Goal: Transaction & Acquisition: Purchase product/service

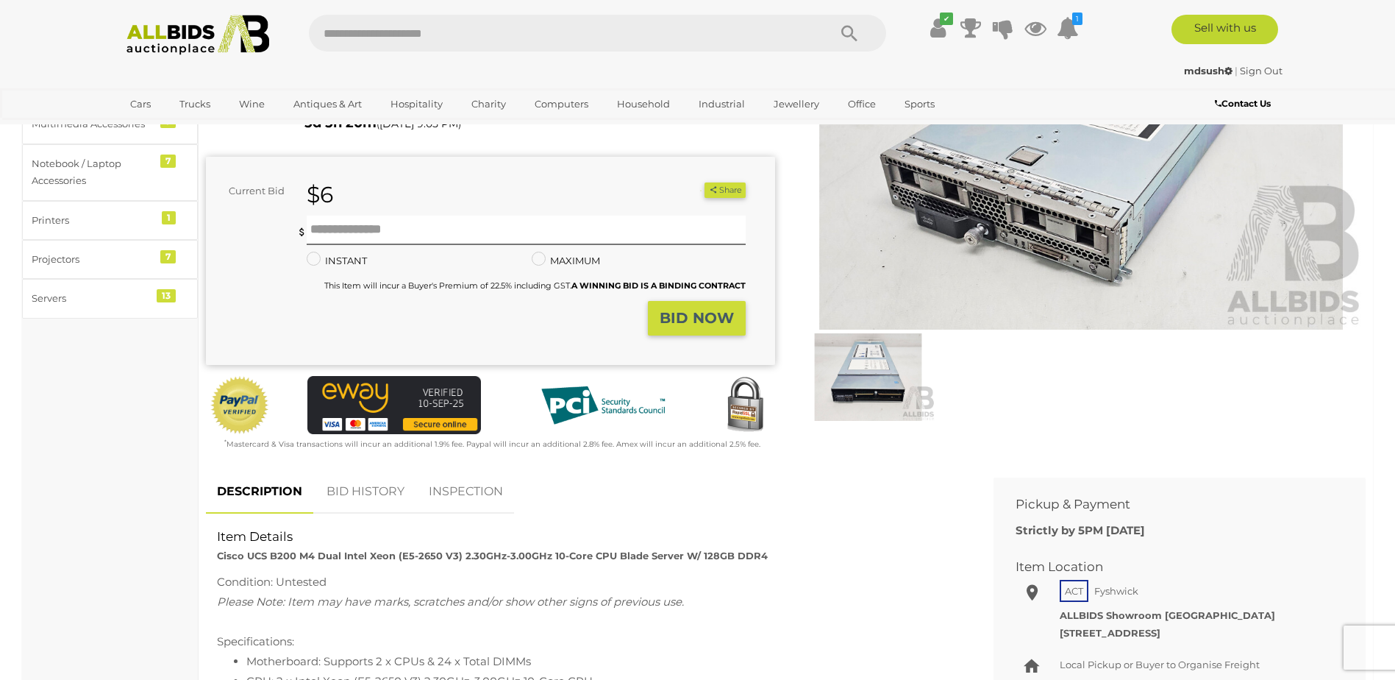
scroll to position [221, 0]
click at [548, 377] on link "Servers" at bounding box center [607, 374] width 165 height 23
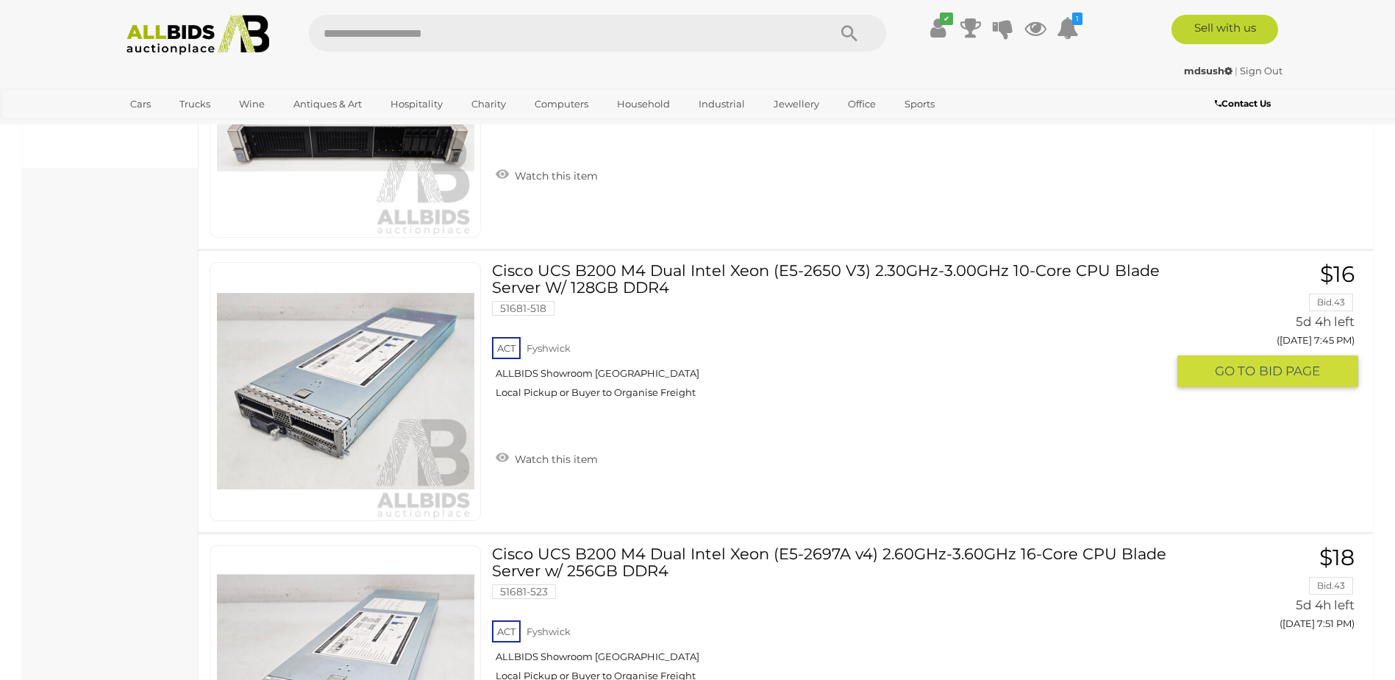
scroll to position [625, 0]
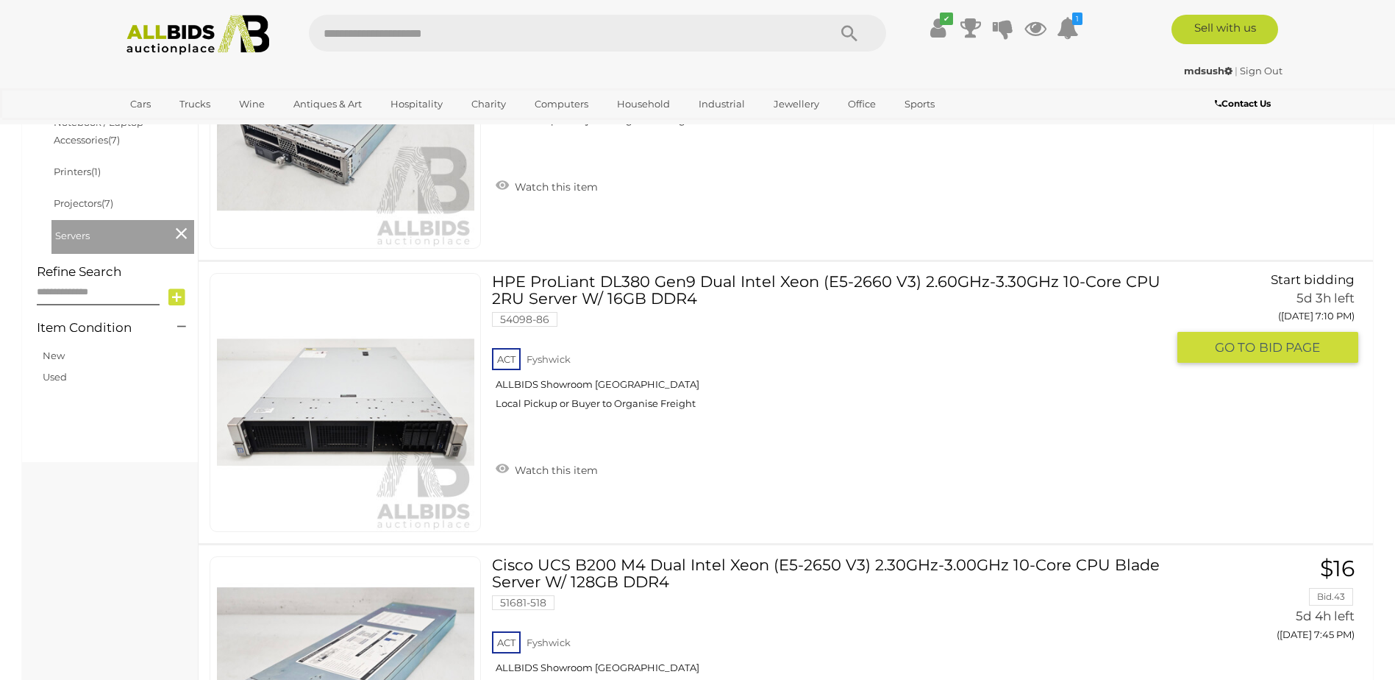
click at [634, 293] on link "HPE ProLiant DL380 Gen9 Dual Intel Xeon (E5-2660 V3) 2.60GHz-3.30GHz 10-Core CP…" at bounding box center [834, 347] width 663 height 148
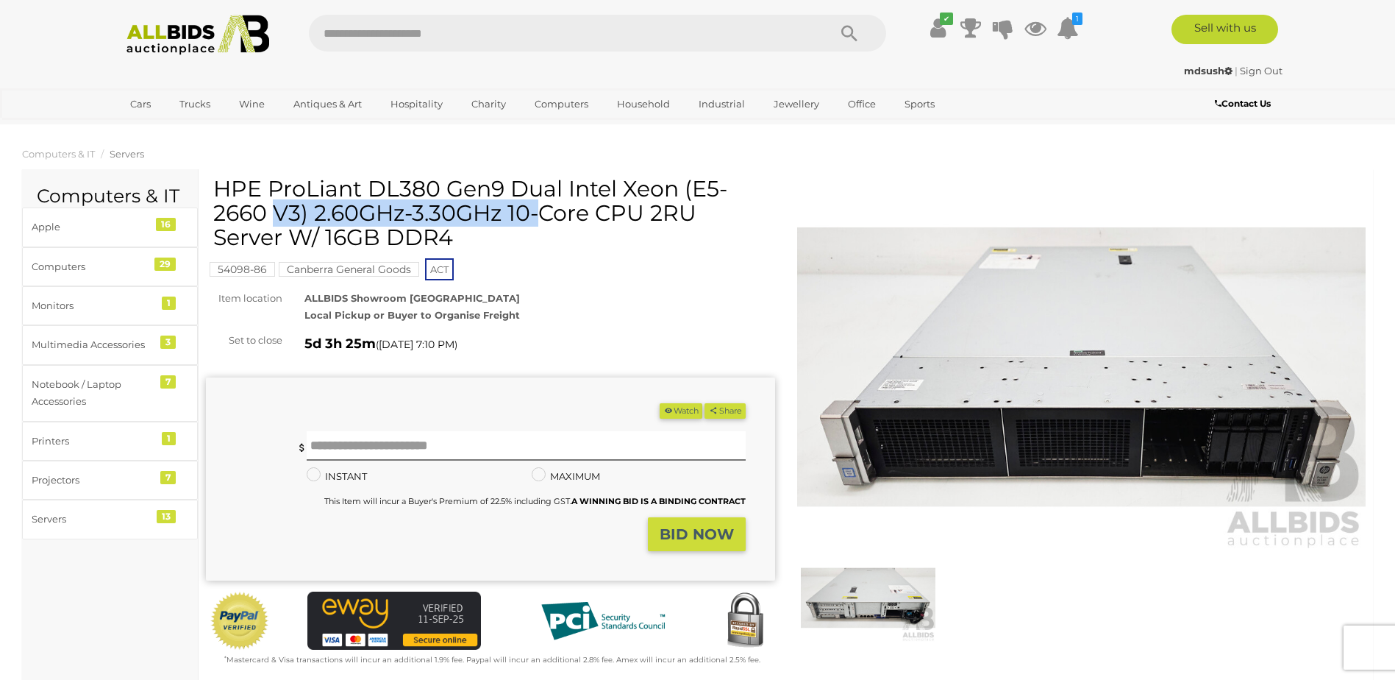
drag, startPoint x: 214, startPoint y: 188, endPoint x: 499, endPoint y: 184, distance: 284.6
click at [499, 184] on h1 "HPE ProLiant DL380 Gen9 Dual Intel Xeon (E5-2660 V3) 2.60GHz-3.30GHz 10-Core CP…" at bounding box center [492, 212] width 558 height 73
drag, startPoint x: 499, startPoint y: 184, endPoint x: 461, endPoint y: 188, distance: 37.8
click at [587, 288] on div "HPE ProLiant DL380 Gen9 Dual Intel Xeon (E5-2660 V3) 2.60GHz-3.30GHz 10-Core CP…" at bounding box center [490, 421] width 569 height 491
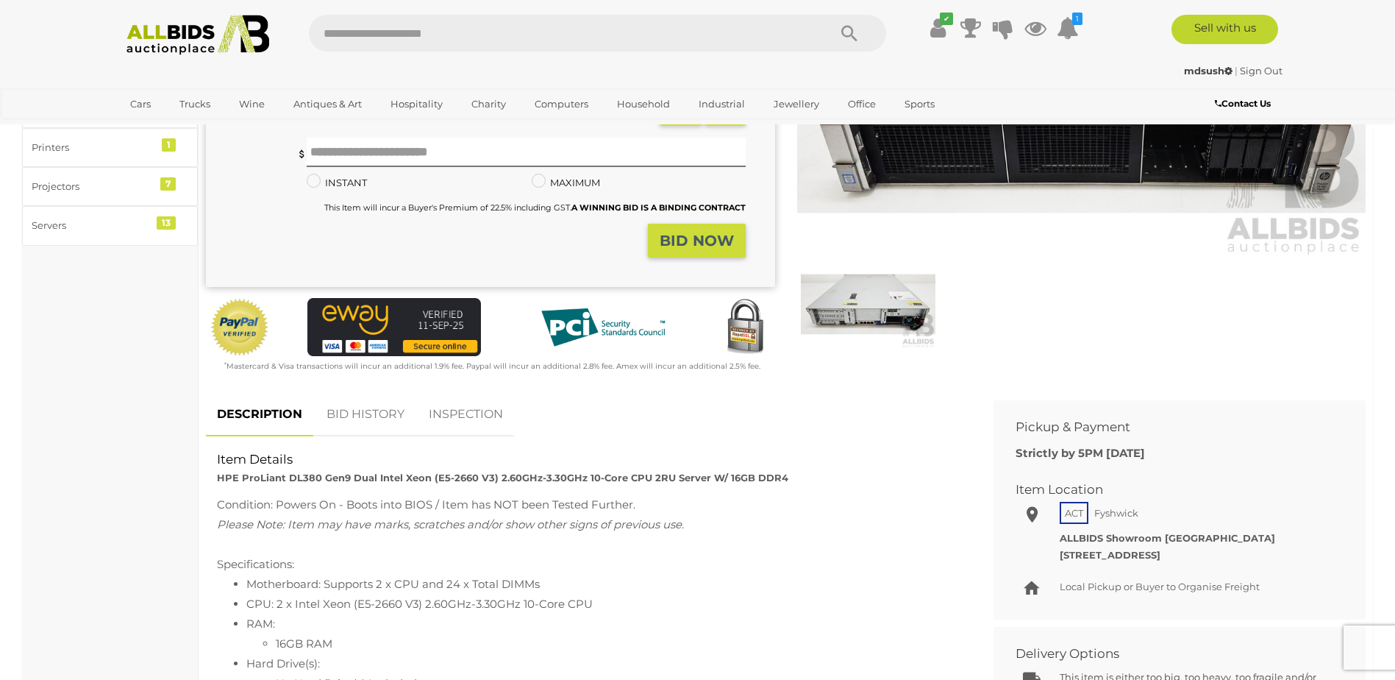
scroll to position [294, 0]
click at [388, 416] on link "BID HISTORY" at bounding box center [365, 413] width 100 height 43
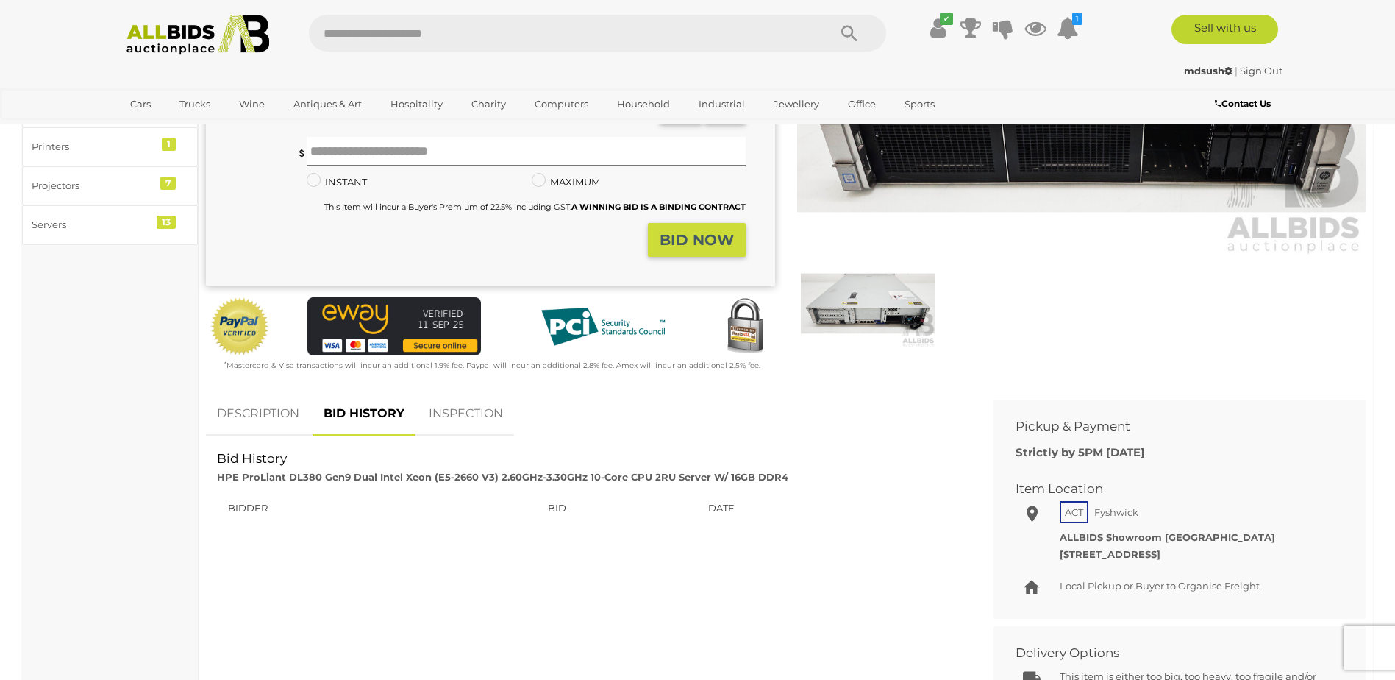
click at [476, 402] on link "INSPECTION" at bounding box center [466, 413] width 96 height 43
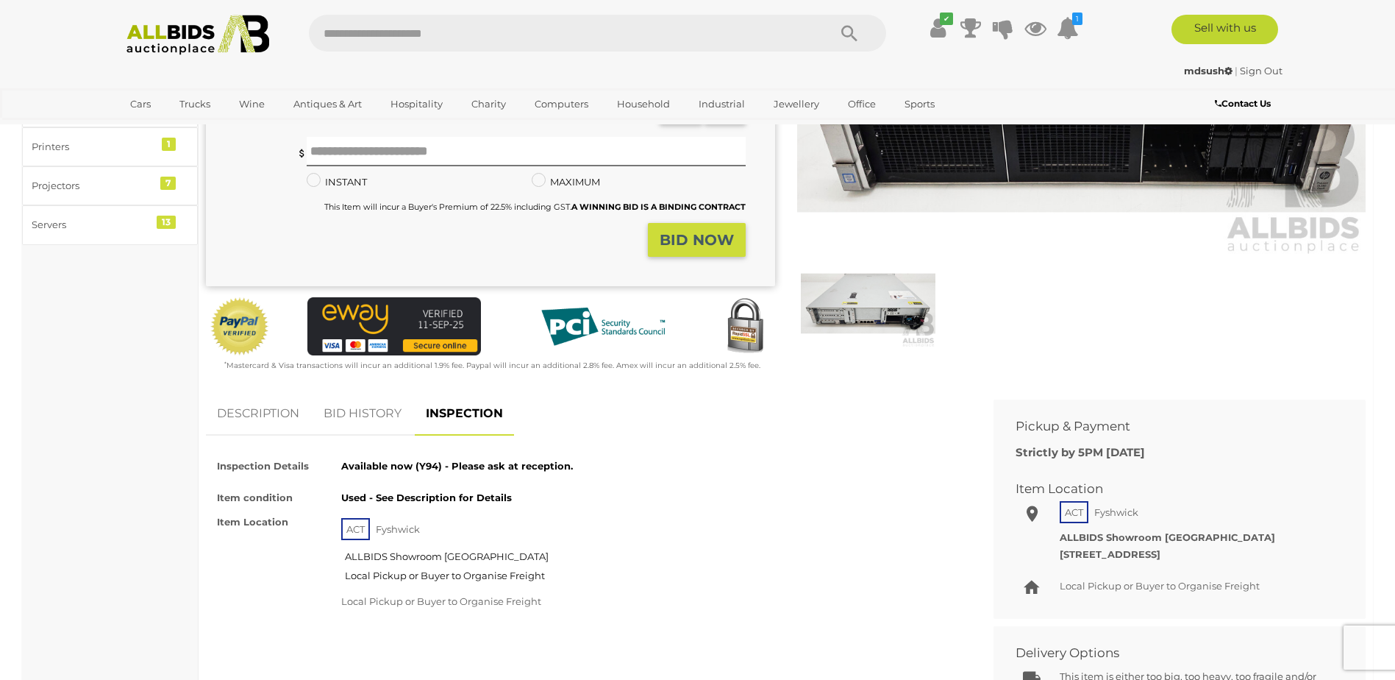
click at [274, 411] on link "DESCRIPTION" at bounding box center [258, 413] width 104 height 43
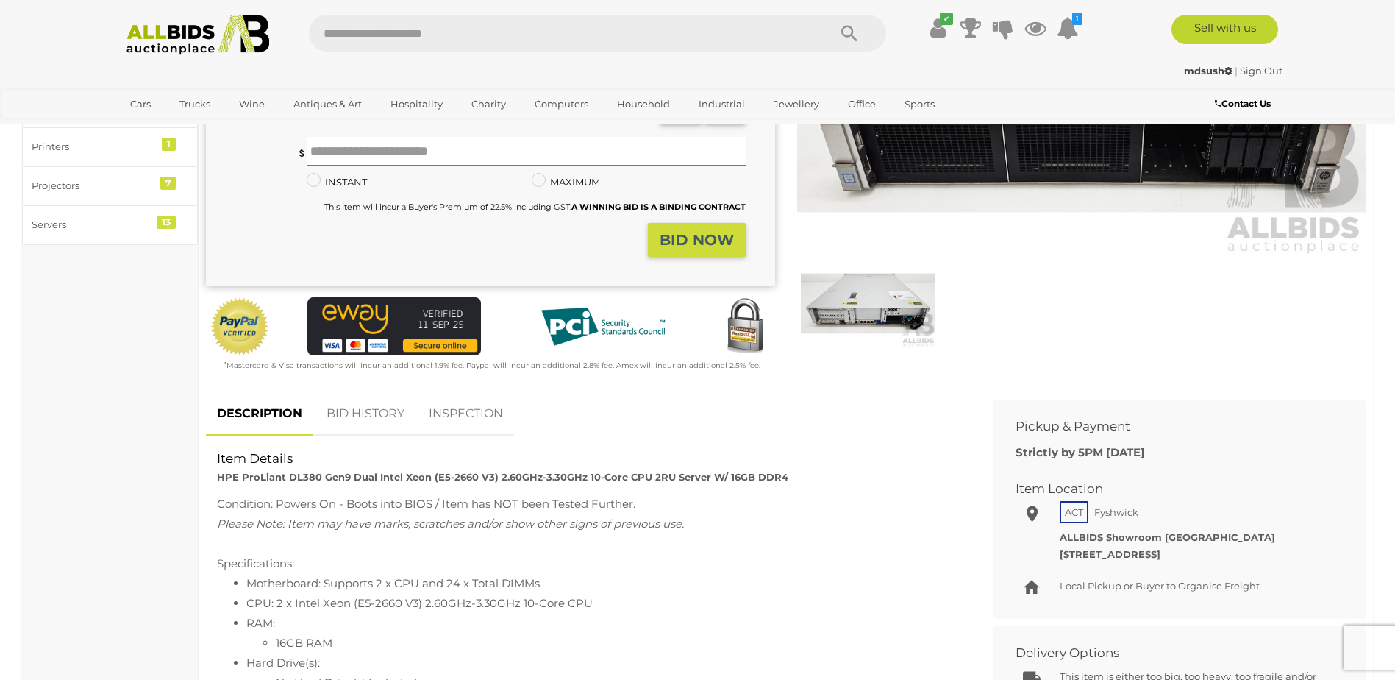
click at [925, 307] on img at bounding box center [868, 303] width 135 height 87
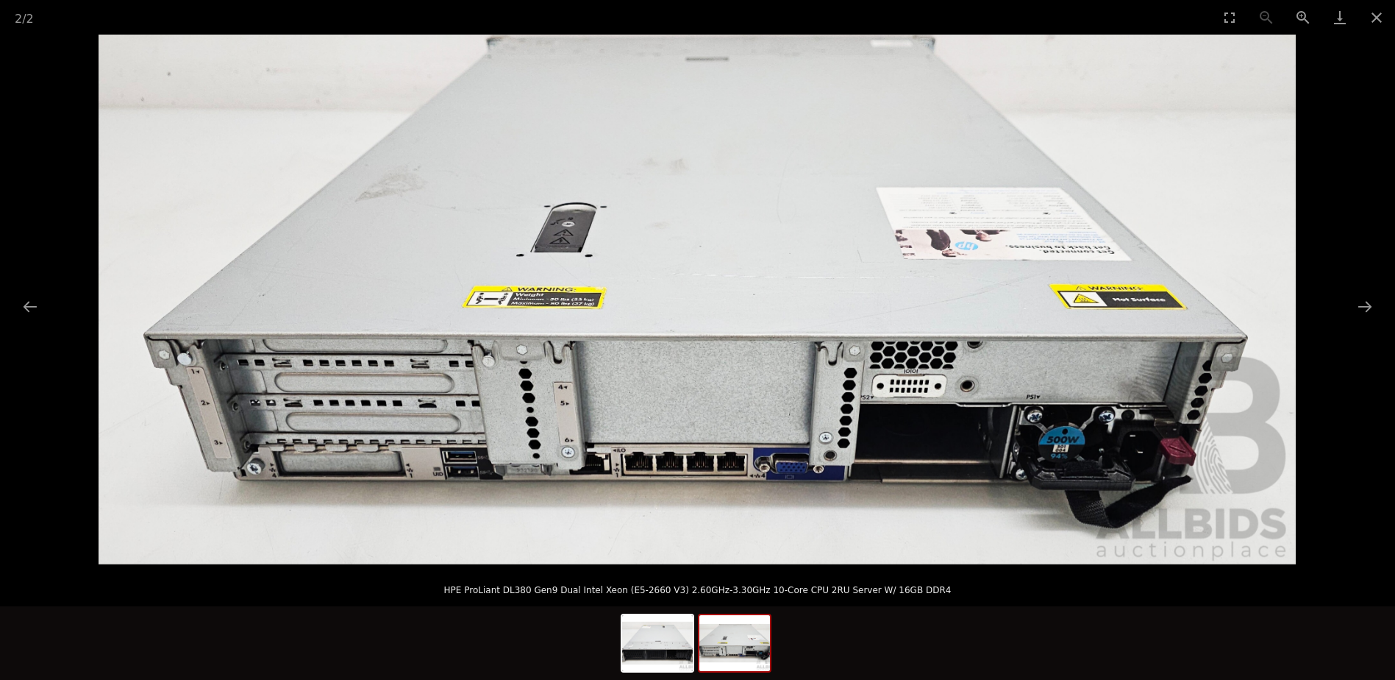
scroll to position [74, 0]
click at [1378, 20] on button "Close gallery" at bounding box center [1376, 17] width 37 height 35
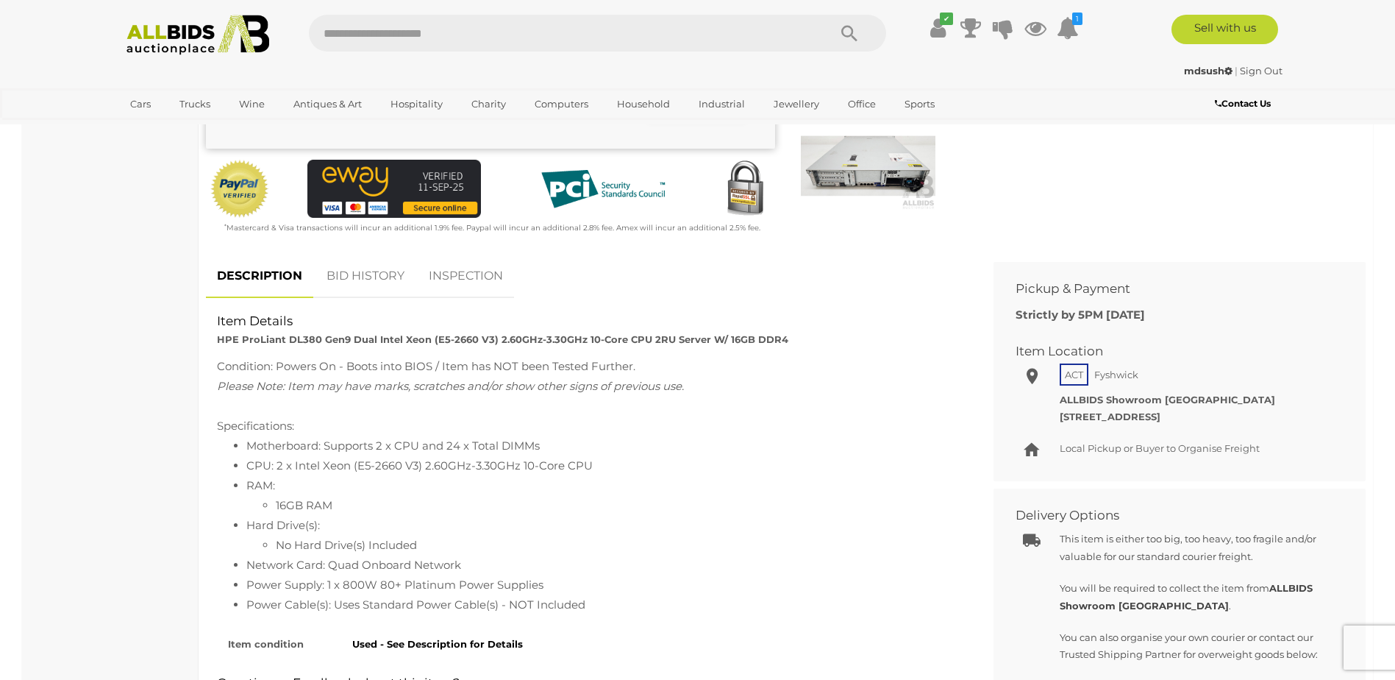
scroll to position [74, 0]
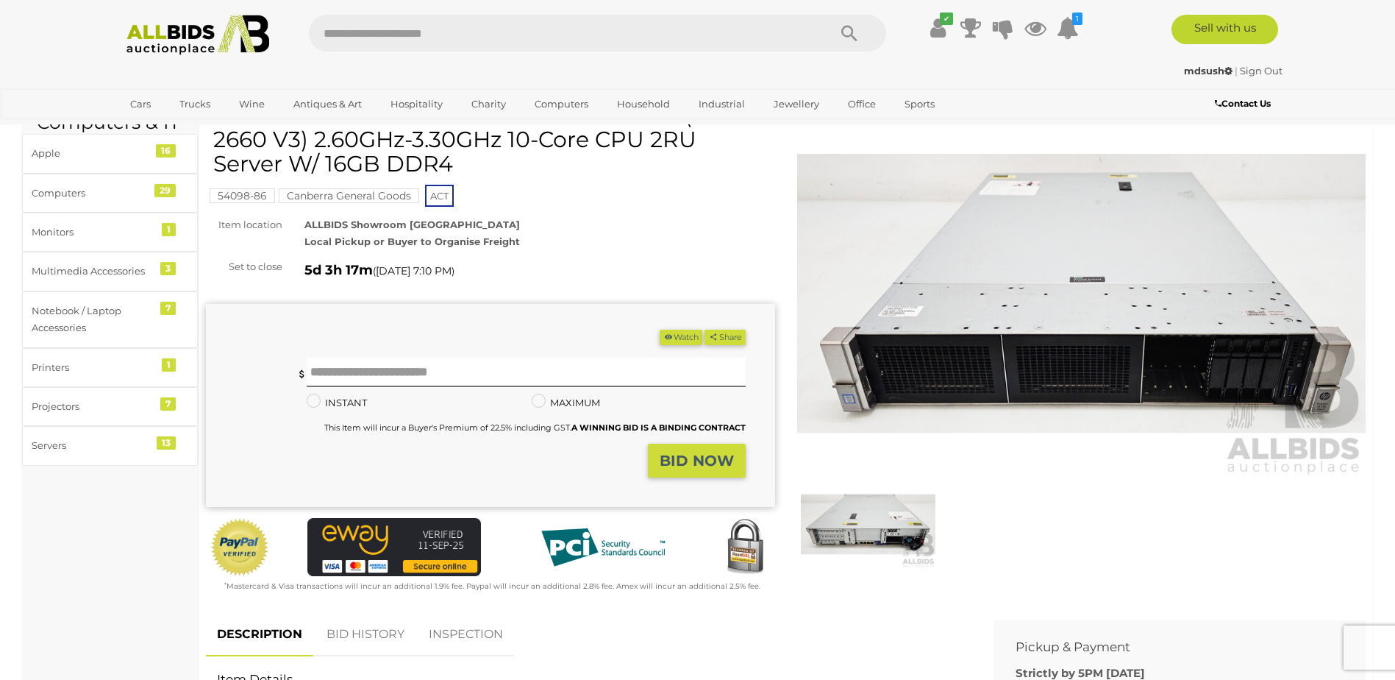
click at [989, 390] on img at bounding box center [1081, 293] width 569 height 367
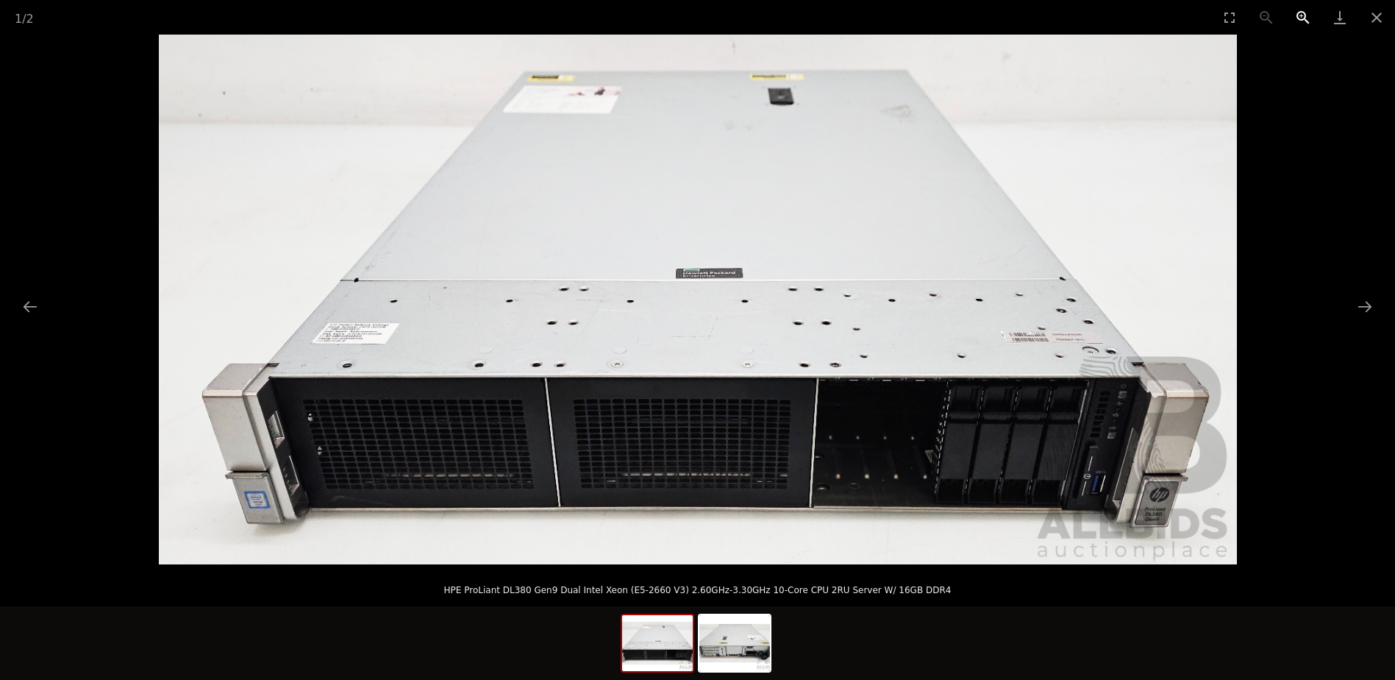
click at [1302, 17] on button "Zoom in" at bounding box center [1303, 17] width 37 height 35
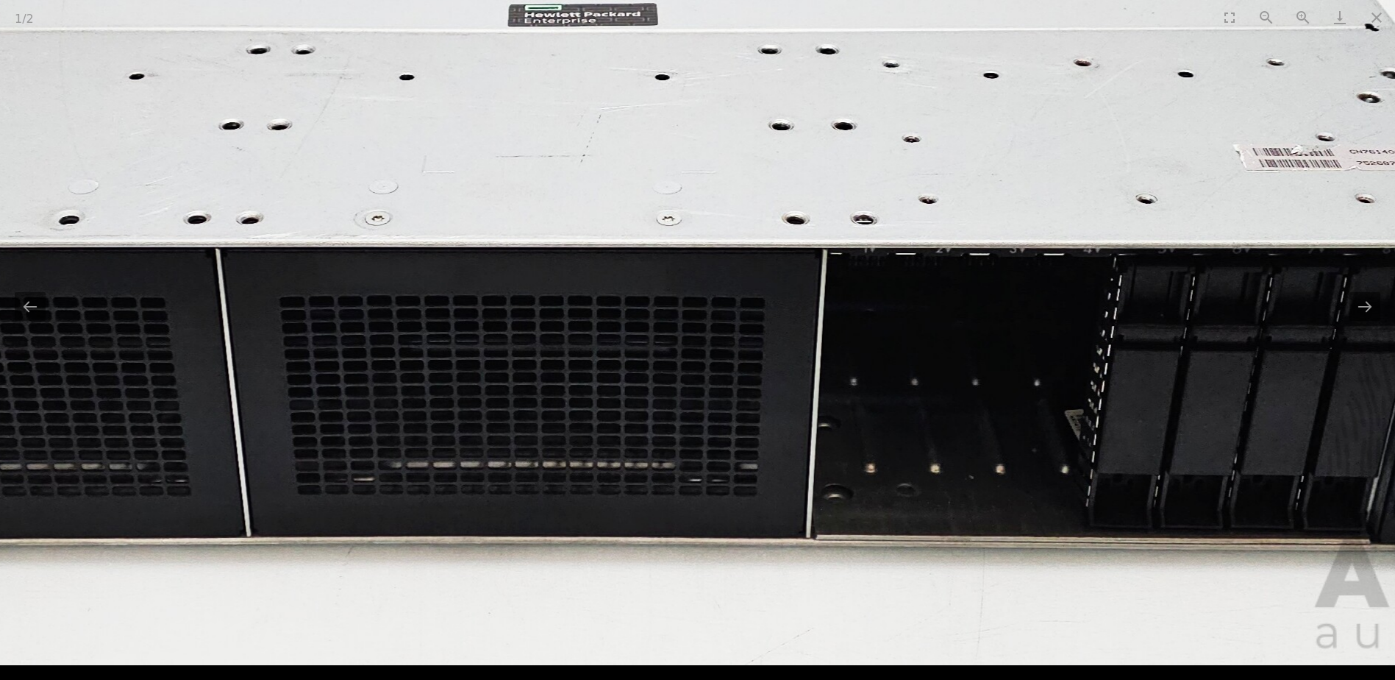
drag, startPoint x: 877, startPoint y: 396, endPoint x: 806, endPoint y: 172, distance: 234.4
click at [806, 172] on img at bounding box center [557, 73] width 2406 height 1182
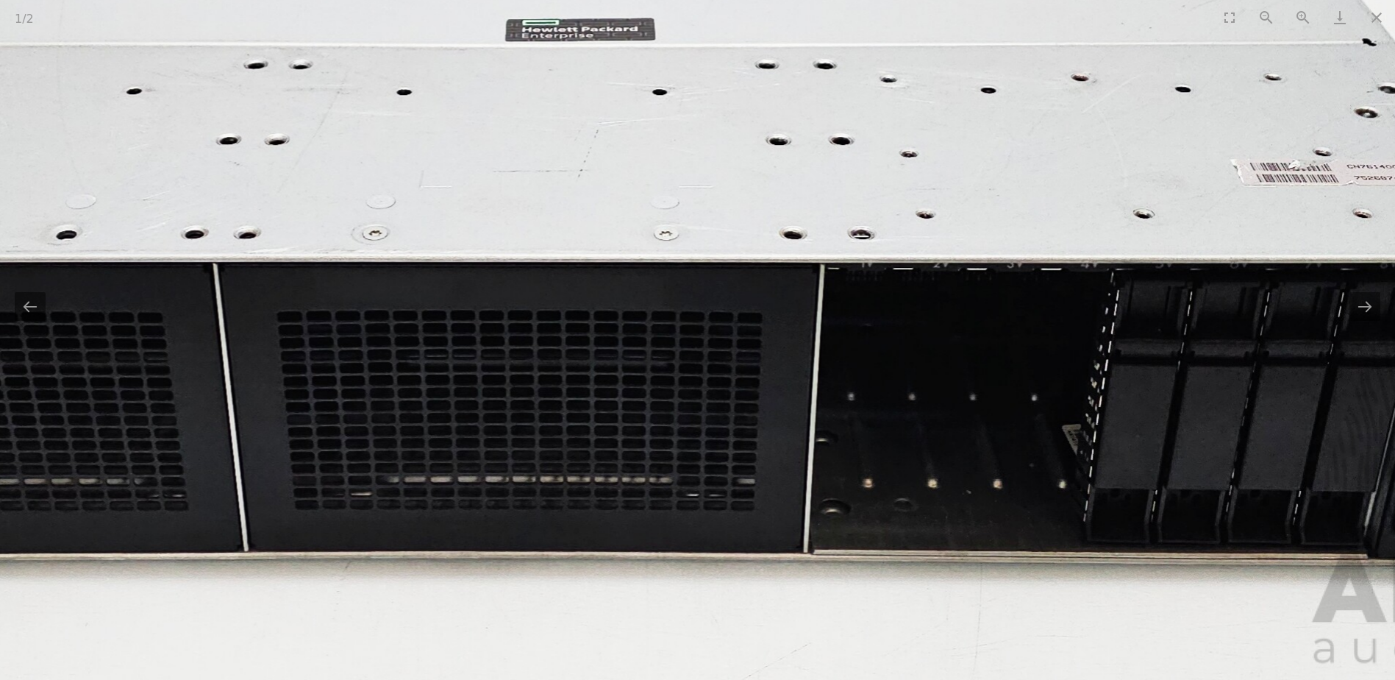
scroll to position [147, 0]
click at [1374, 21] on button "Close gallery" at bounding box center [1376, 17] width 37 height 35
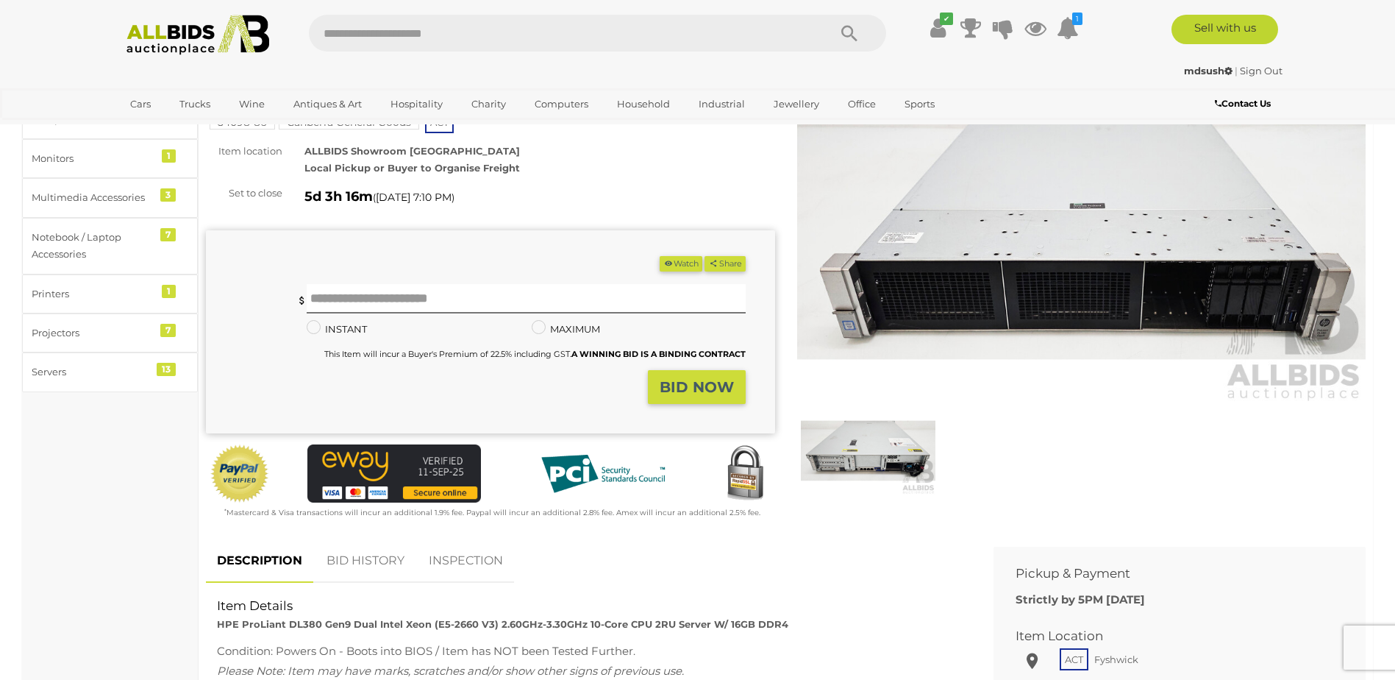
scroll to position [74, 0]
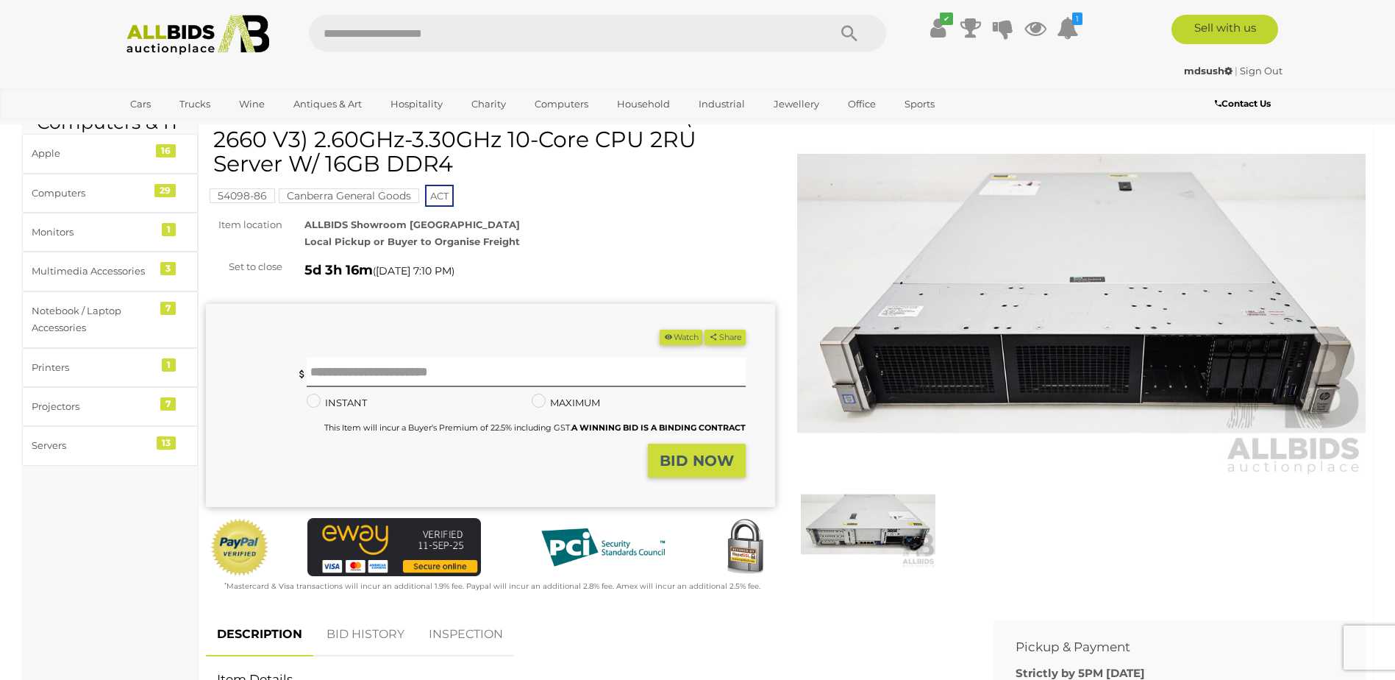
click at [890, 532] on img at bounding box center [868, 523] width 135 height 87
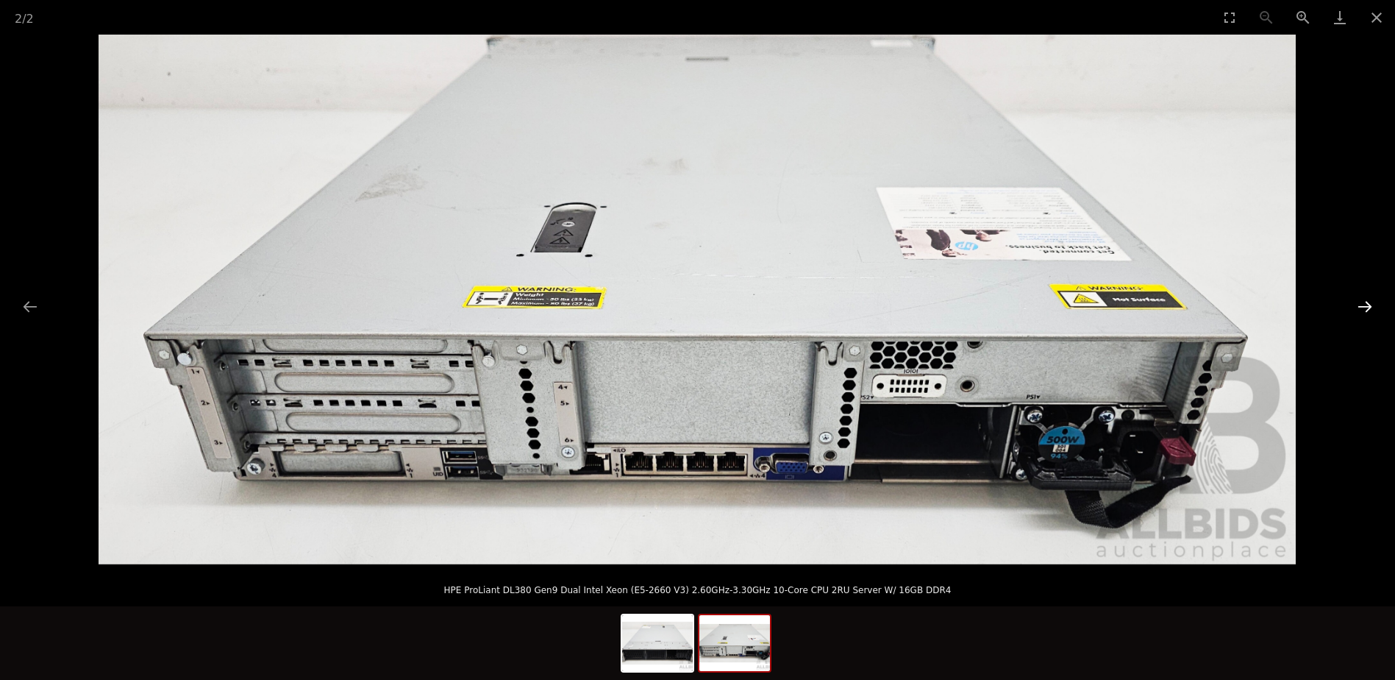
click at [1371, 310] on button "Next slide" at bounding box center [1364, 306] width 31 height 29
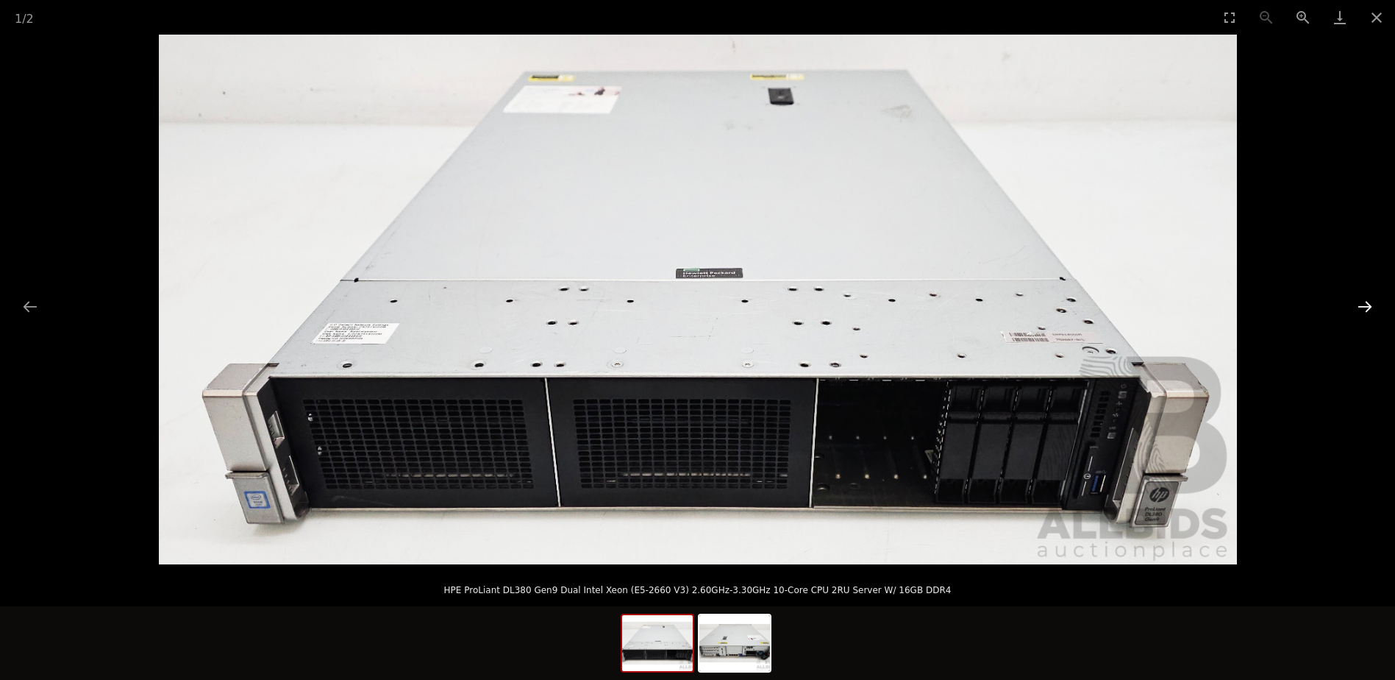
click at [1371, 310] on button "Next slide" at bounding box center [1364, 306] width 31 height 29
